Goal: Task Accomplishment & Management: Manage account settings

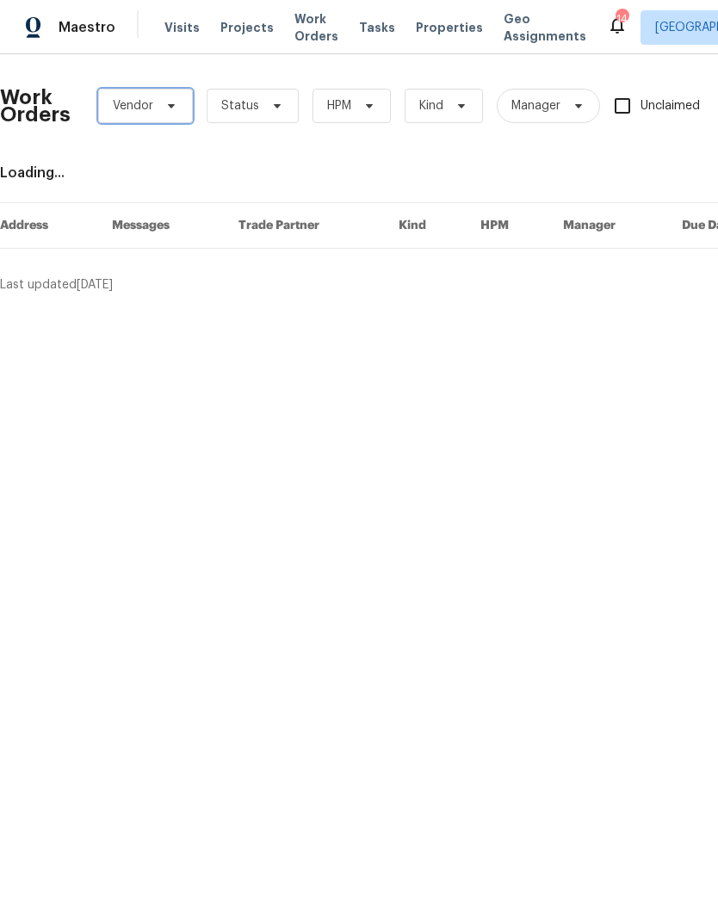
click at [172, 108] on icon at bounding box center [171, 106] width 14 height 14
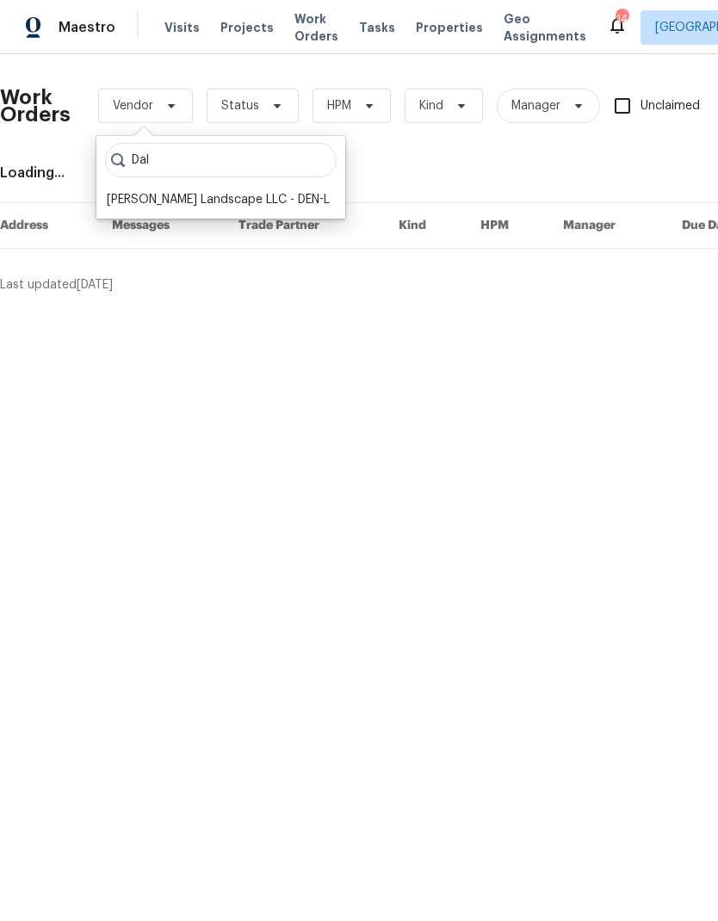
type input "Dal"
click at [207, 207] on div "Dalia Landscape LLC - DEN-L" at bounding box center [218, 199] width 223 height 17
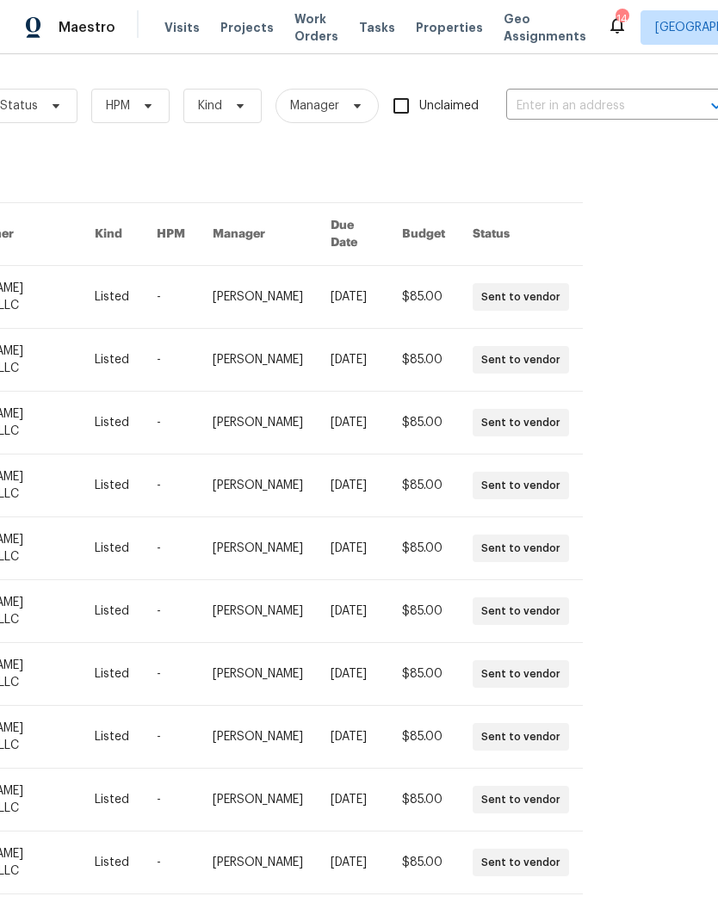
scroll to position [15, 0]
click at [563, 920] on icon at bounding box center [564, 931] width 9 height 14
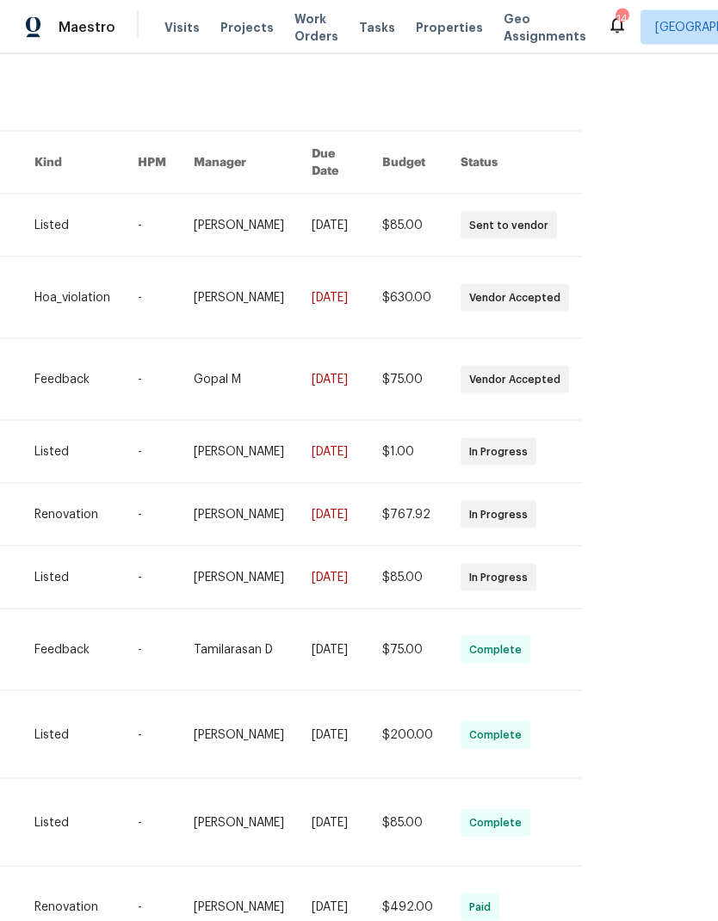
scroll to position [69, 0]
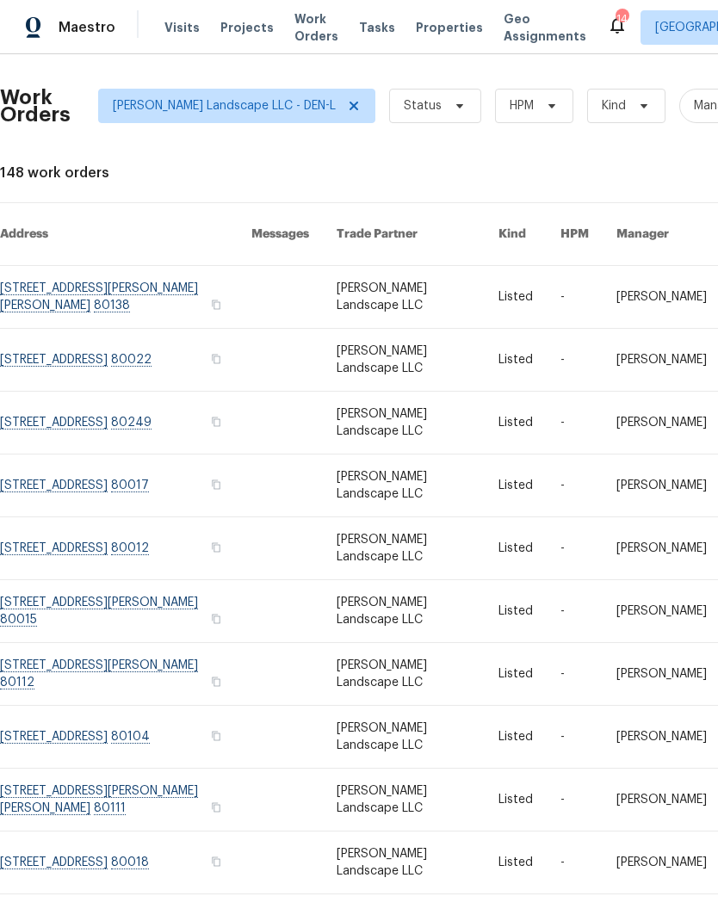
scroll to position [0, 0]
click at [155, 274] on link at bounding box center [125, 297] width 251 height 62
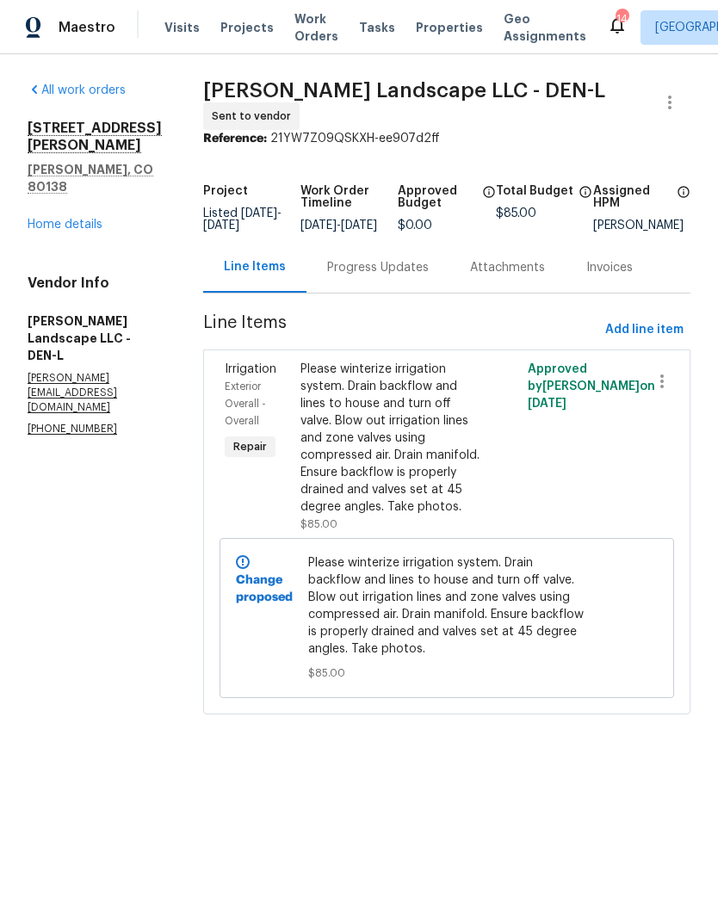
click at [77, 219] on link "Home details" at bounding box center [65, 225] width 75 height 12
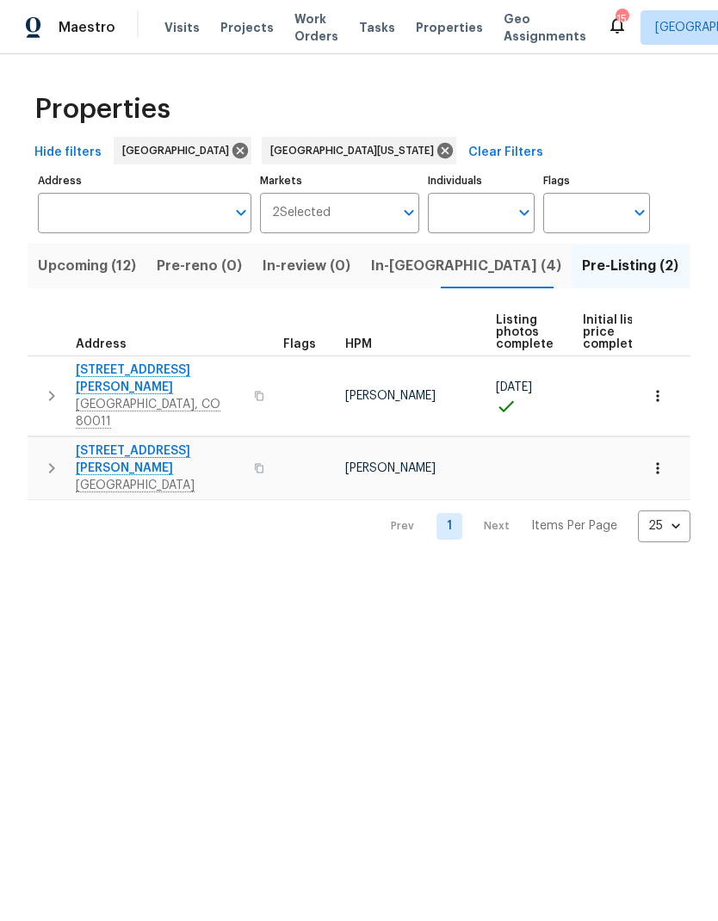
click at [142, 442] on span "[STREET_ADDRESS][PERSON_NAME]" at bounding box center [160, 459] width 168 height 34
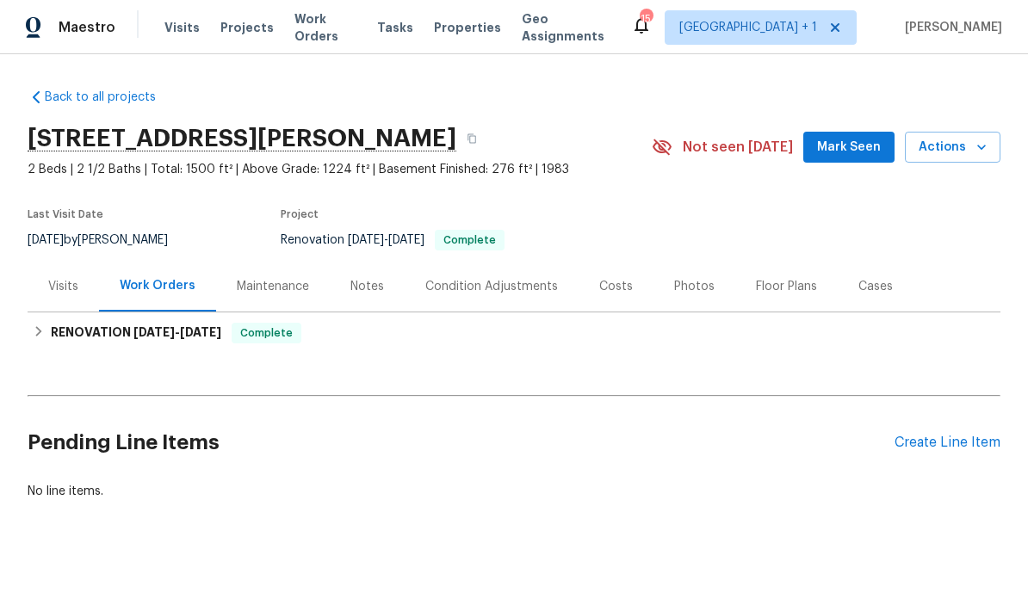
click at [697, 294] on div "Photos" at bounding box center [694, 286] width 40 height 17
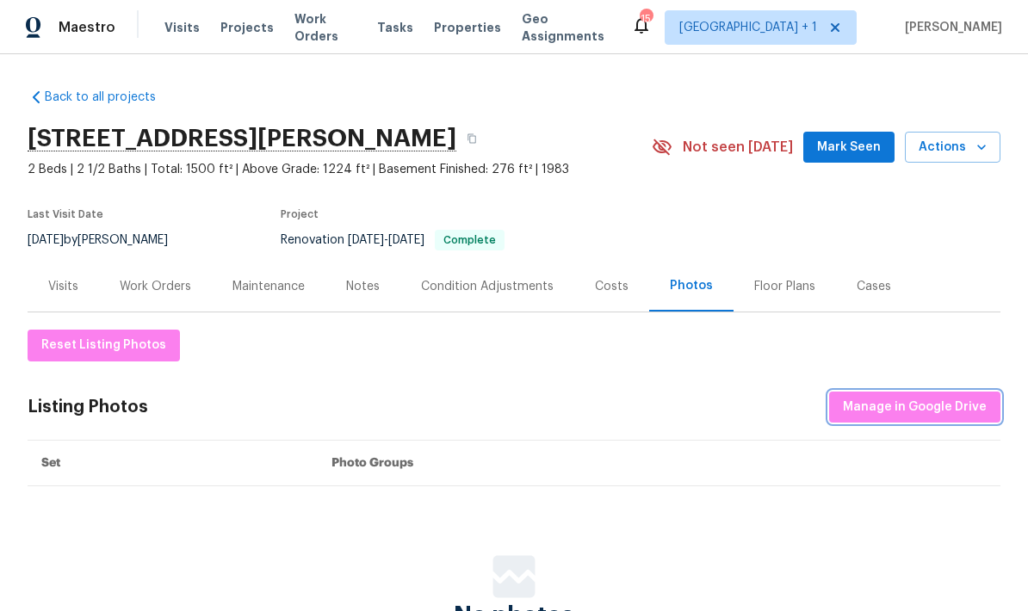
click at [717, 405] on span "Manage in Google Drive" at bounding box center [915, 408] width 144 height 22
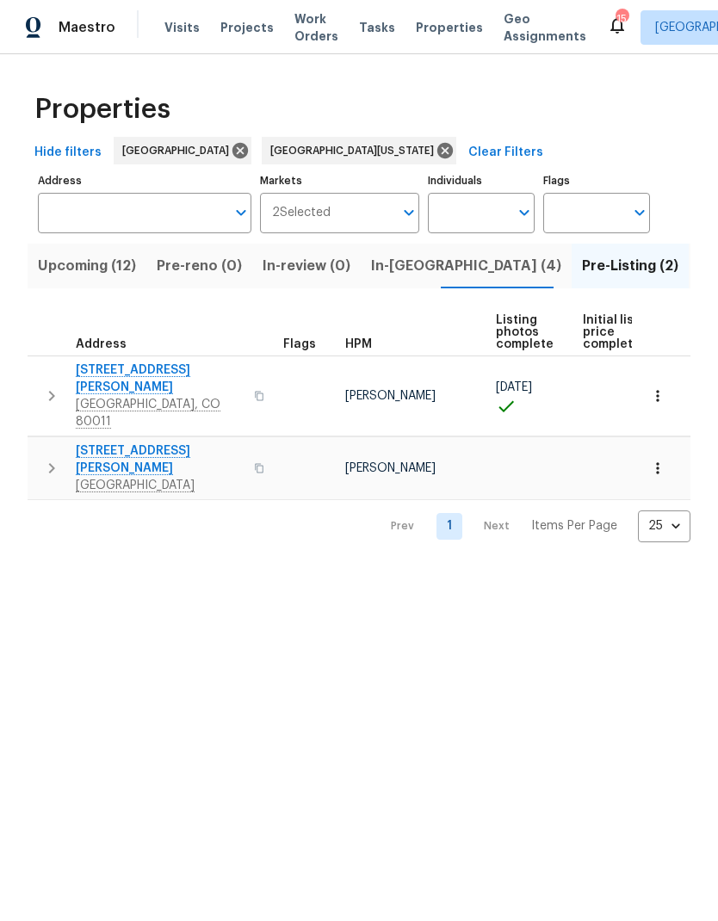
click at [406, 268] on span "In-reno (4)" at bounding box center [466, 266] width 190 height 24
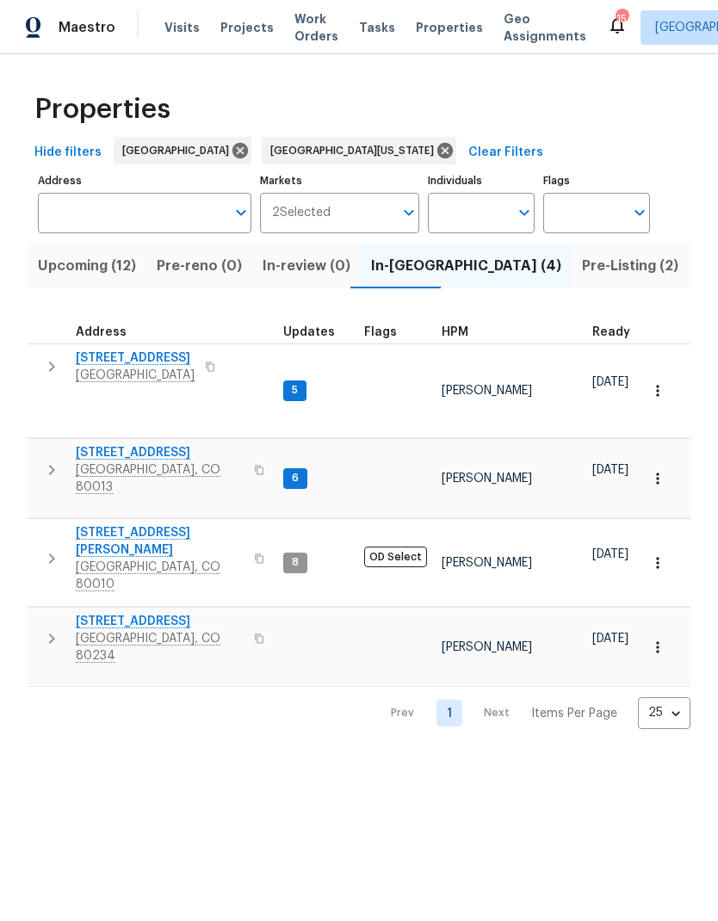
click at [462, 336] on span "HPM" at bounding box center [455, 332] width 27 height 12
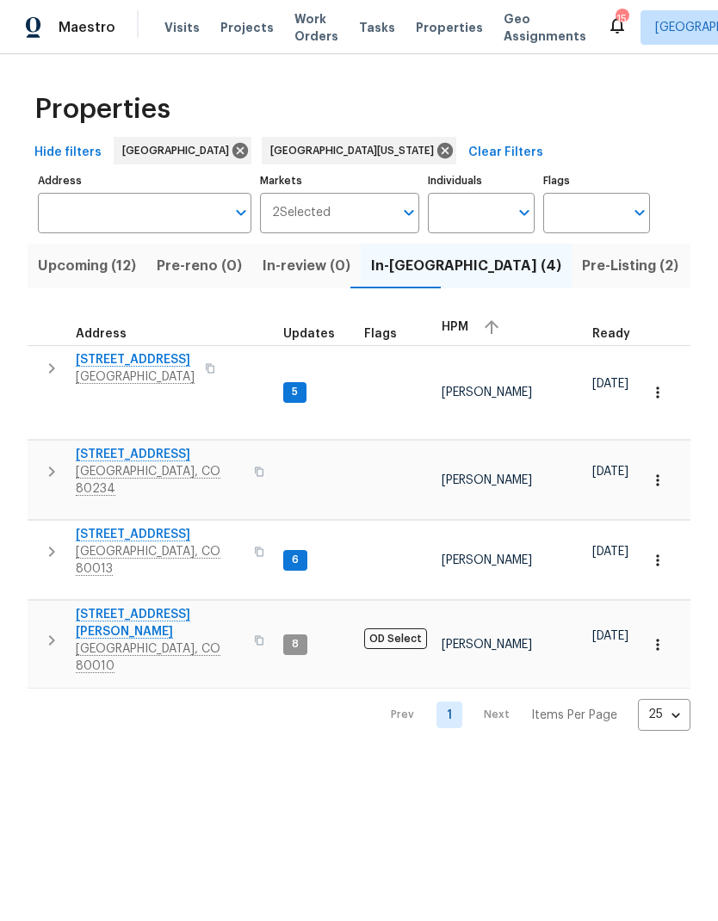
click at [145, 352] on span "6424 Willow Broom Trl" at bounding box center [135, 359] width 119 height 17
click at [133, 446] on span "12997 Wyandot Way" at bounding box center [160, 454] width 168 height 17
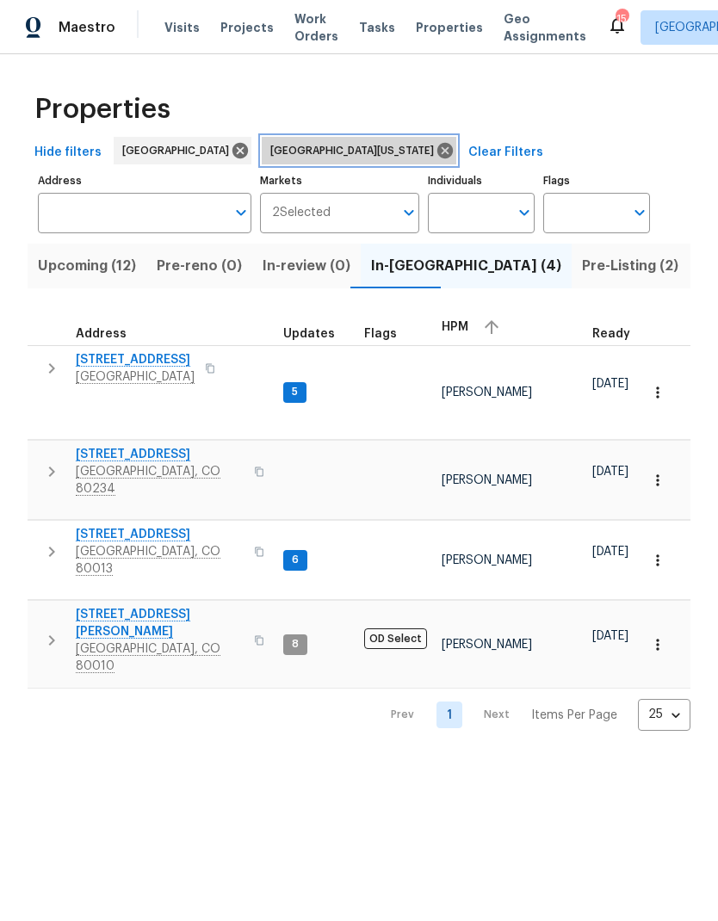
click at [437, 155] on icon at bounding box center [444, 150] width 15 height 15
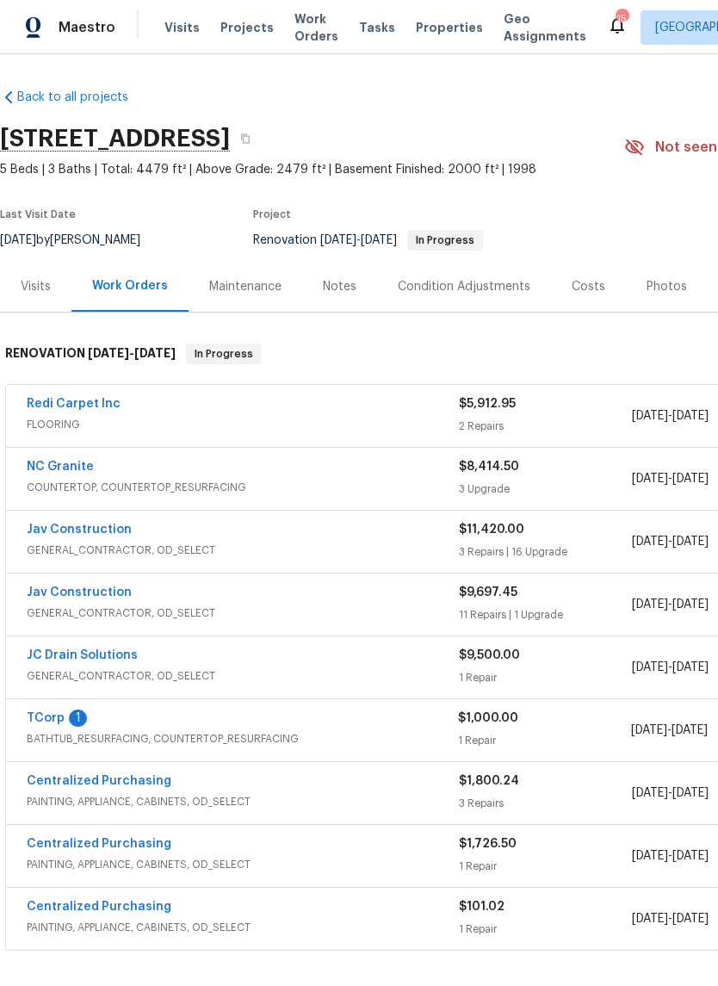
click at [348, 287] on div "Notes" at bounding box center [340, 286] width 34 height 17
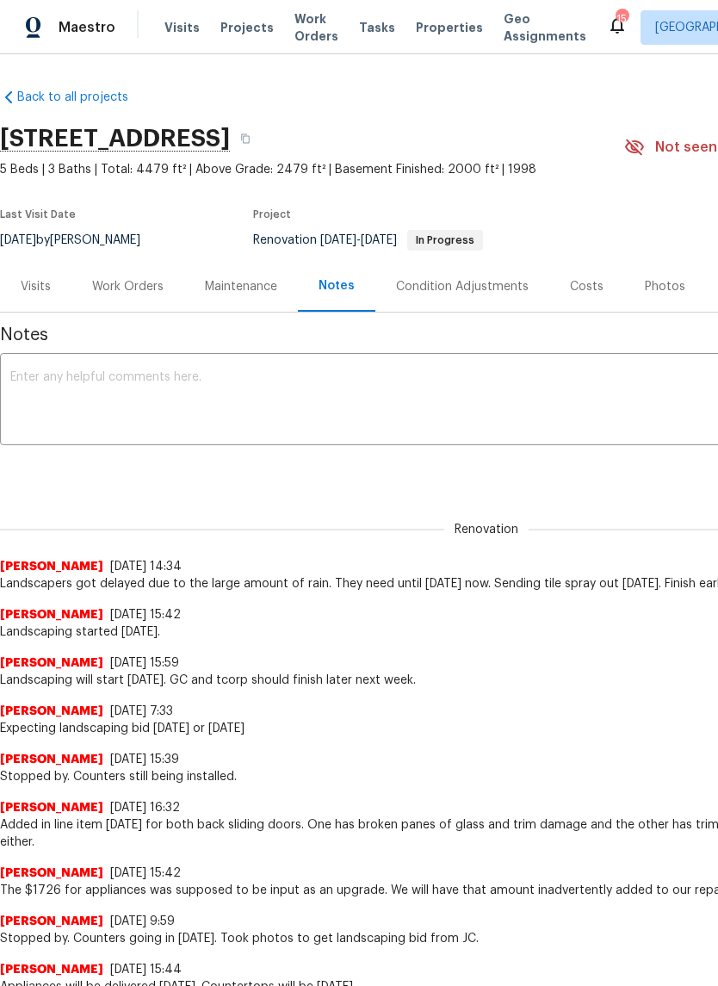
click at [128, 286] on div "Work Orders" at bounding box center [127, 286] width 71 height 17
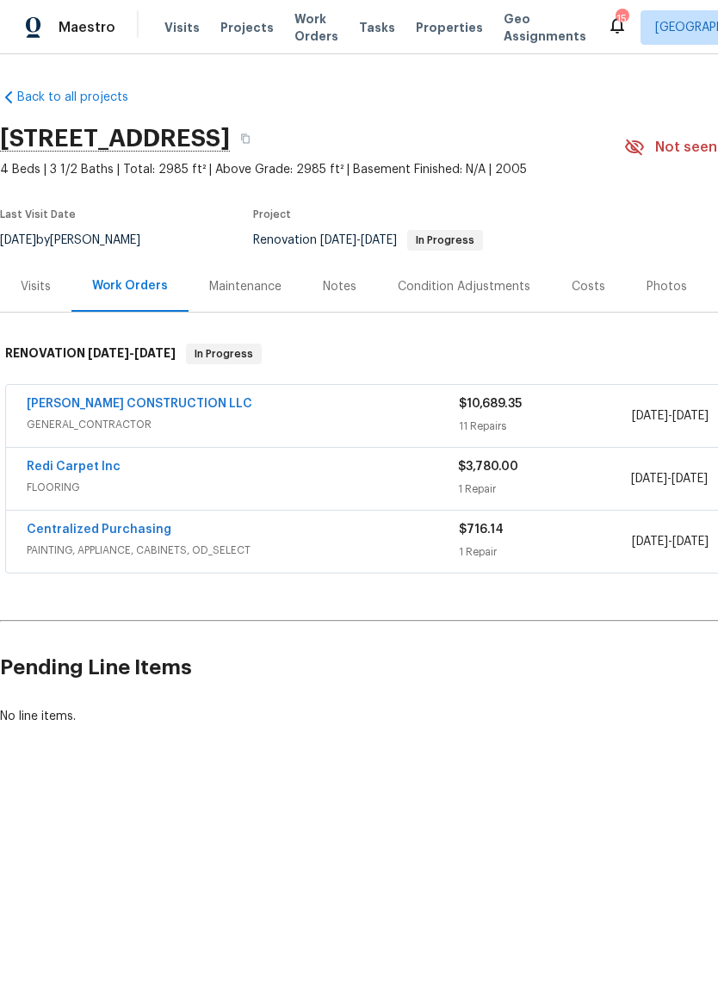
click at [351, 287] on div "Notes" at bounding box center [340, 286] width 34 height 17
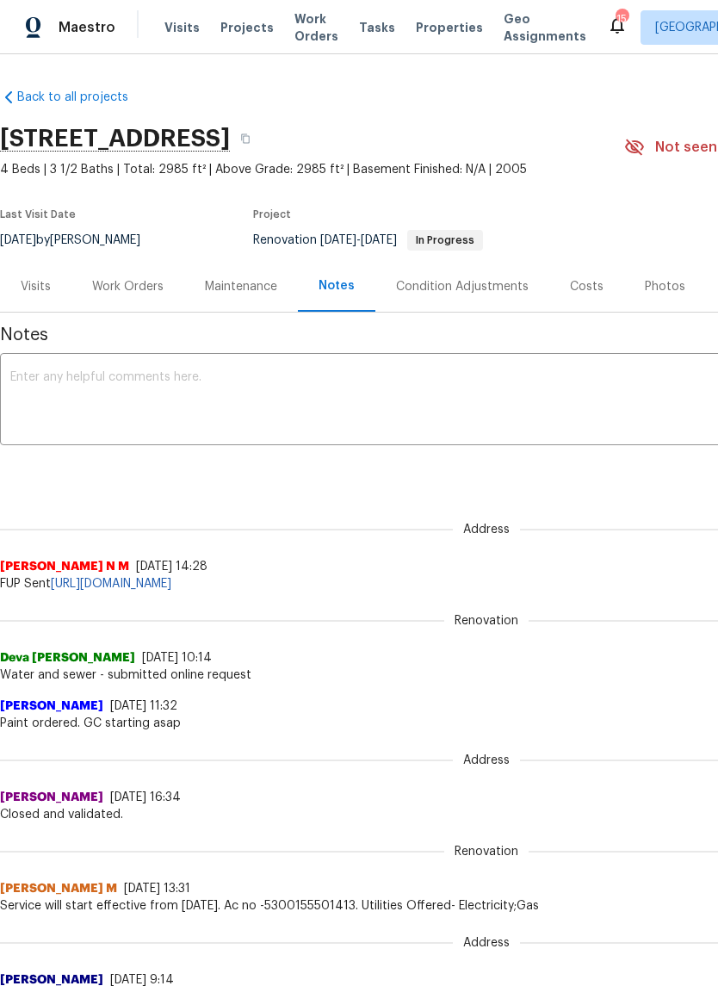
click at [386, 386] on textarea at bounding box center [486, 401] width 952 height 60
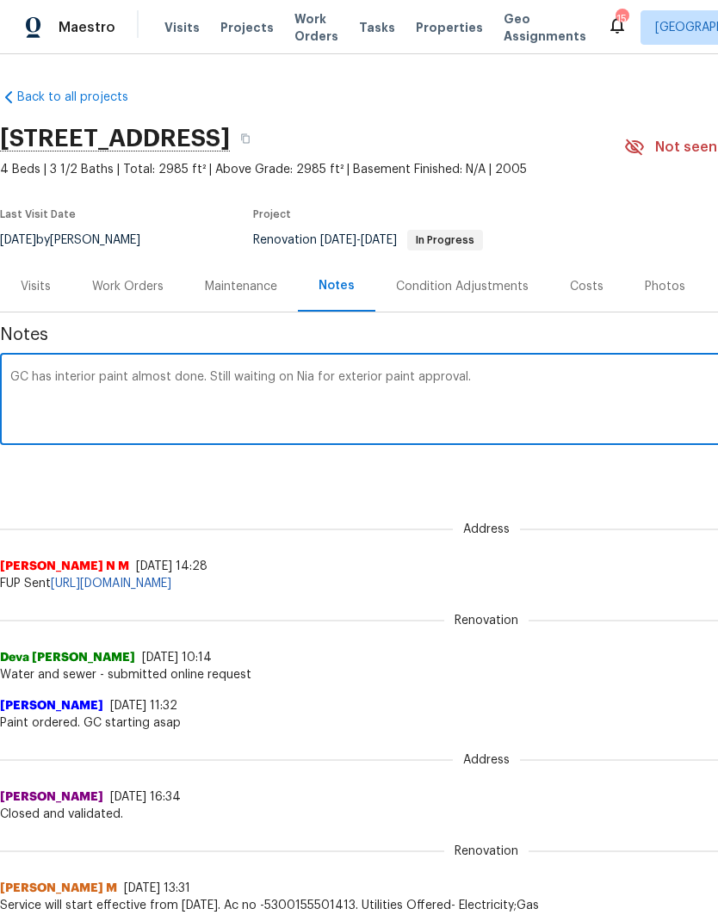
click at [322, 378] on textarea "GC has interior paint almost done. Still waiting on Nia for exterior paint appr…" at bounding box center [486, 401] width 952 height 60
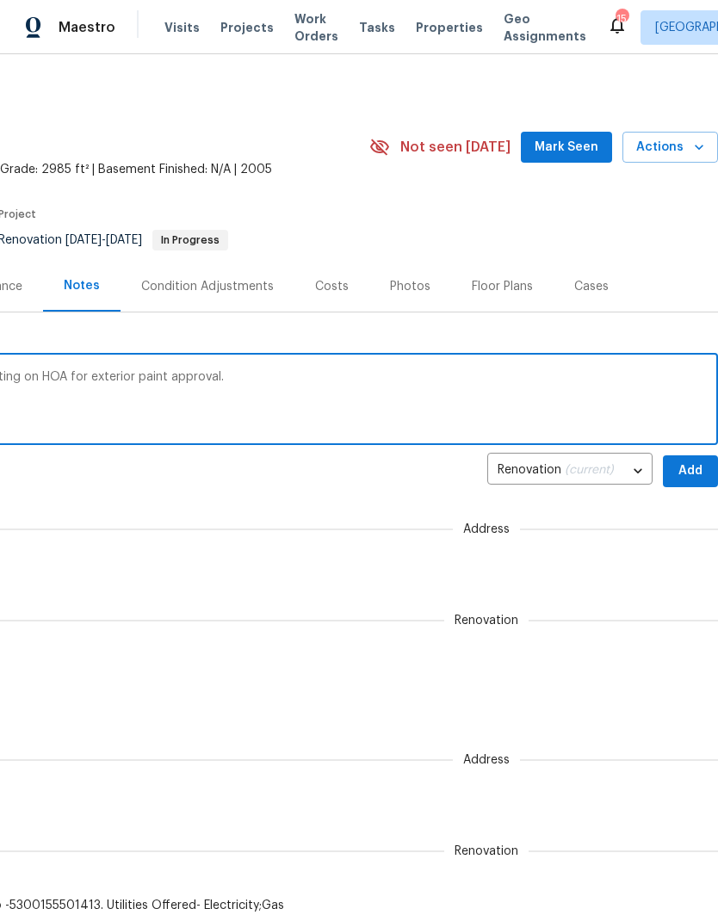
scroll to position [0, 255]
type textarea "GC has interior paint almost done. Still waiting on HOA for exterior paint appr…"
click at [689, 469] on span "Add" at bounding box center [691, 471] width 28 height 22
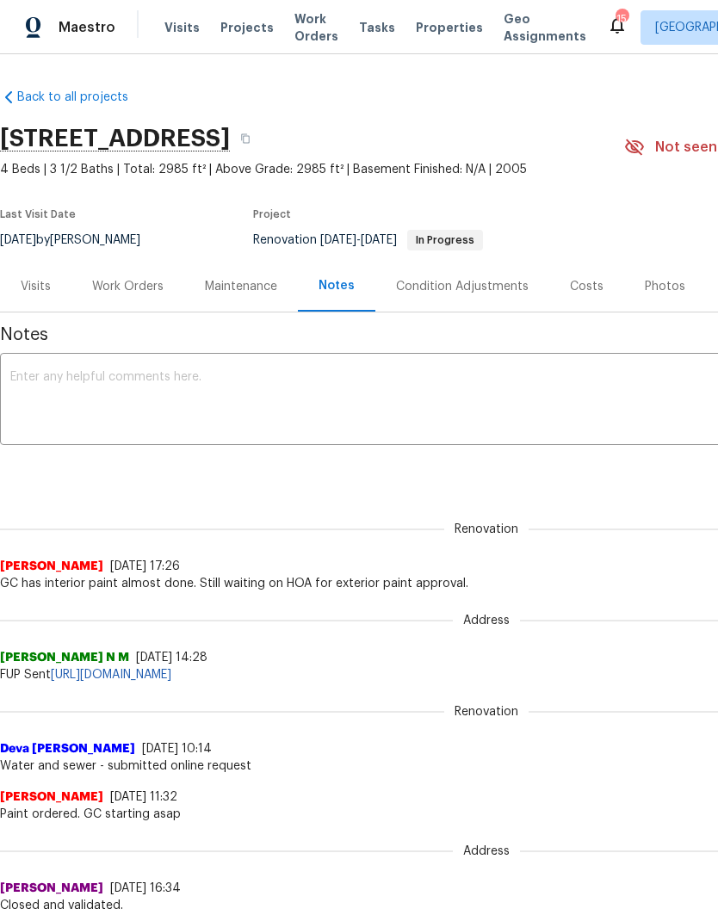
scroll to position [0, 0]
click at [129, 285] on div "Work Orders" at bounding box center [127, 286] width 71 height 17
